Goal: Use online tool/utility: Utilize a website feature to perform a specific function

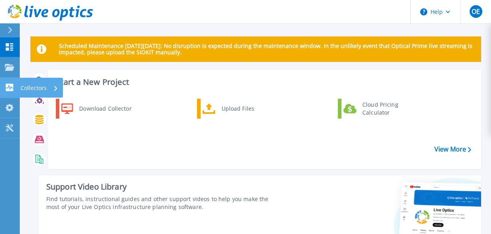
click at [10, 88] on icon at bounding box center [10, 88] width 10 height 8
click at [185, 137] on div "Download Collector Upload Files Cloud Pricing Calculator" at bounding box center [264, 131] width 428 height 68
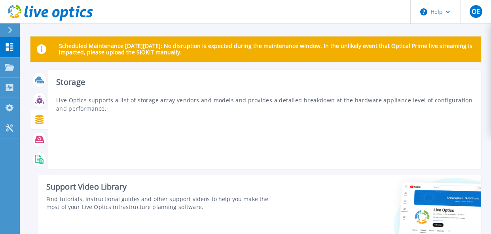
click at [39, 119] on icon at bounding box center [39, 119] width 8 height 9
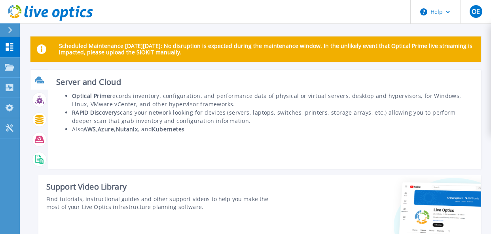
click at [39, 81] on icon at bounding box center [40, 82] width 7 height 2
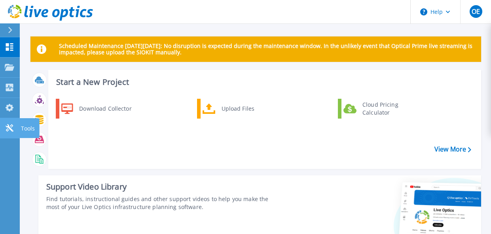
click at [11, 129] on icon at bounding box center [10, 128] width 8 height 8
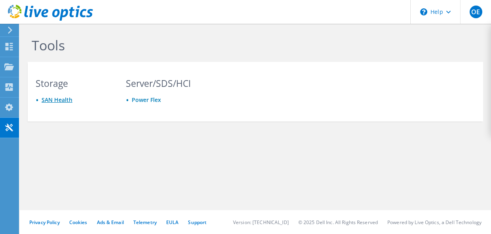
click at [51, 100] on link "SAN Health" at bounding box center [57, 100] width 31 height 8
